Goal: Transaction & Acquisition: Purchase product/service

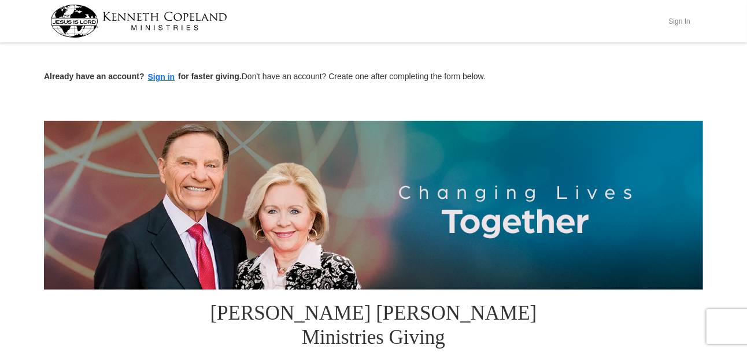
click at [678, 18] on button "Sign In" at bounding box center [679, 21] width 35 height 18
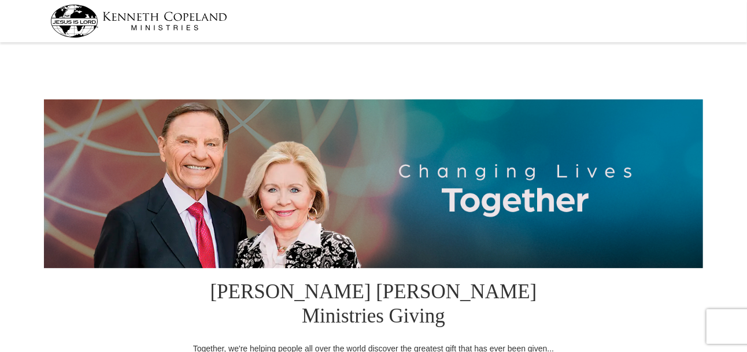
select select "SC"
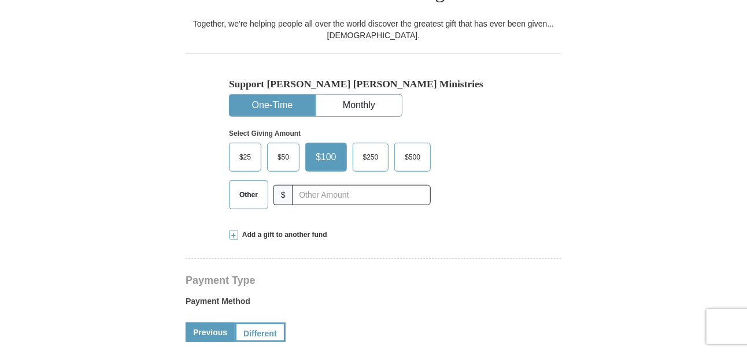
scroll to position [323, 0]
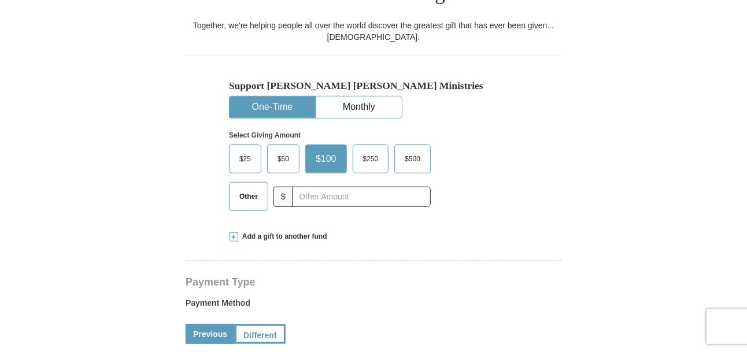
click at [250, 188] on span "Other" at bounding box center [249, 196] width 30 height 17
click at [0, 0] on input "Other" at bounding box center [0, 0] width 0 height 0
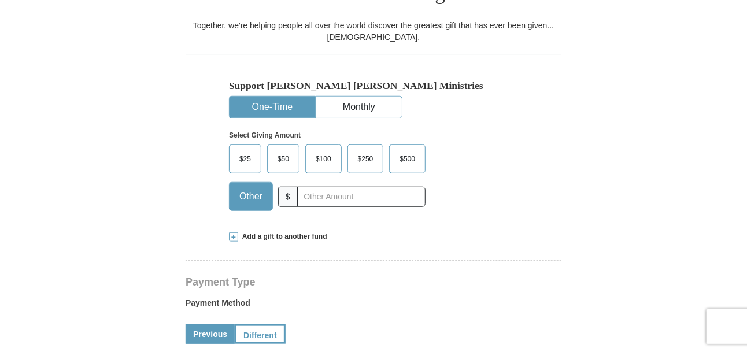
click at [250, 188] on span "Other" at bounding box center [251, 196] width 35 height 17
click at [0, 0] on input "Other" at bounding box center [0, 0] width 0 height 0
click at [247, 188] on span "Other" at bounding box center [251, 196] width 35 height 17
click at [0, 0] on input "Other" at bounding box center [0, 0] width 0 height 0
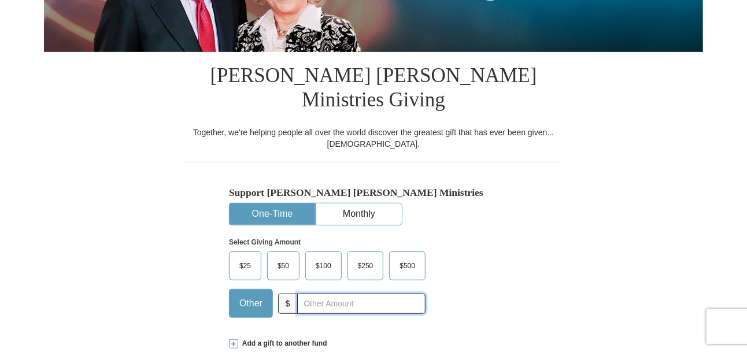
scroll to position [102, 0]
